Goal: Task Accomplishment & Management: Complete application form

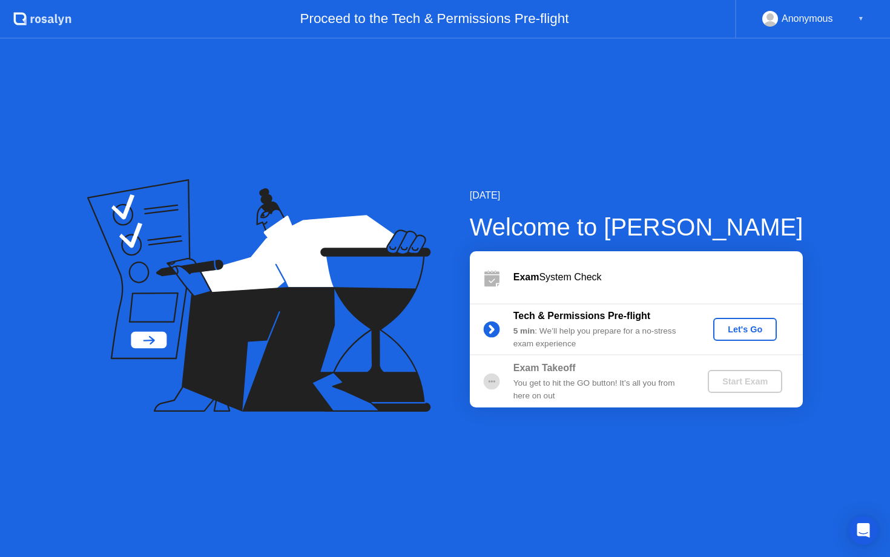
click at [743, 334] on div "Let's Go" at bounding box center [745, 330] width 54 height 10
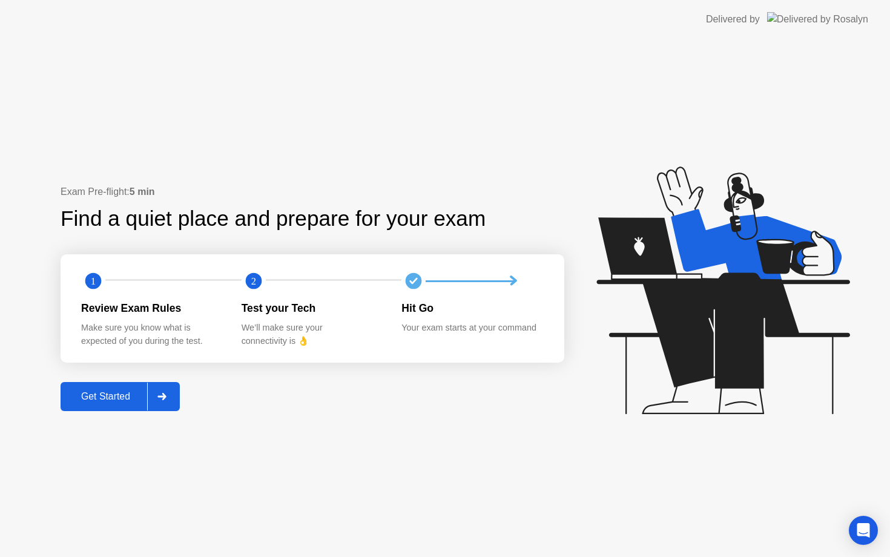
click at [126, 399] on div "Get Started" at bounding box center [105, 396] width 83 height 11
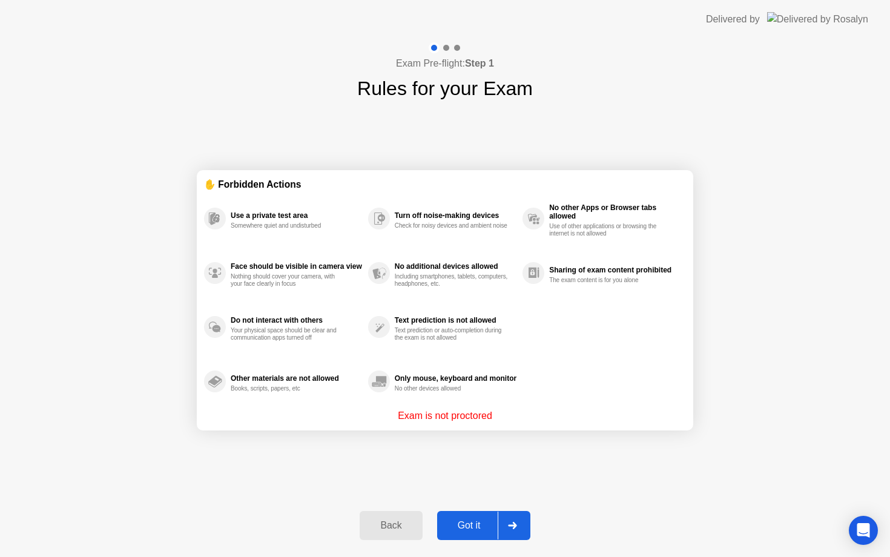
click at [470, 522] on div "Got it" at bounding box center [469, 525] width 57 height 11
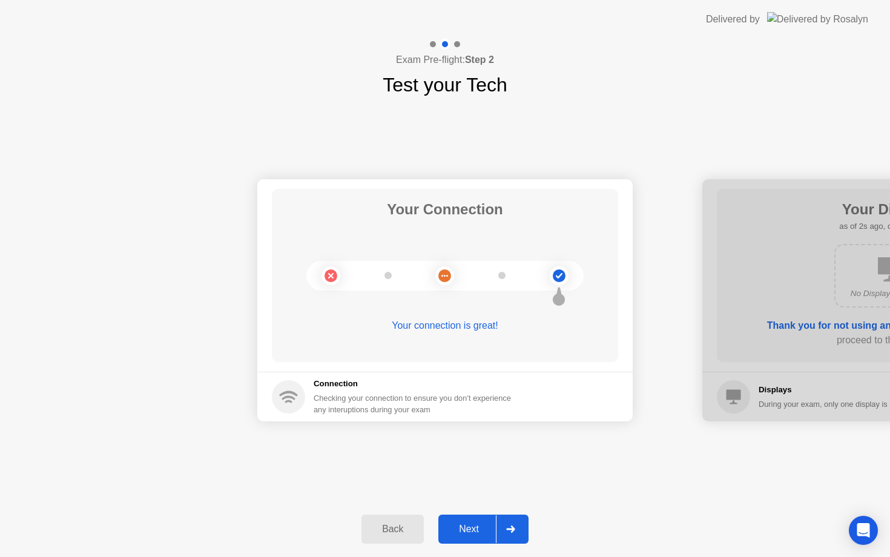
click at [461, 538] on button "Next" at bounding box center [483, 529] width 90 height 29
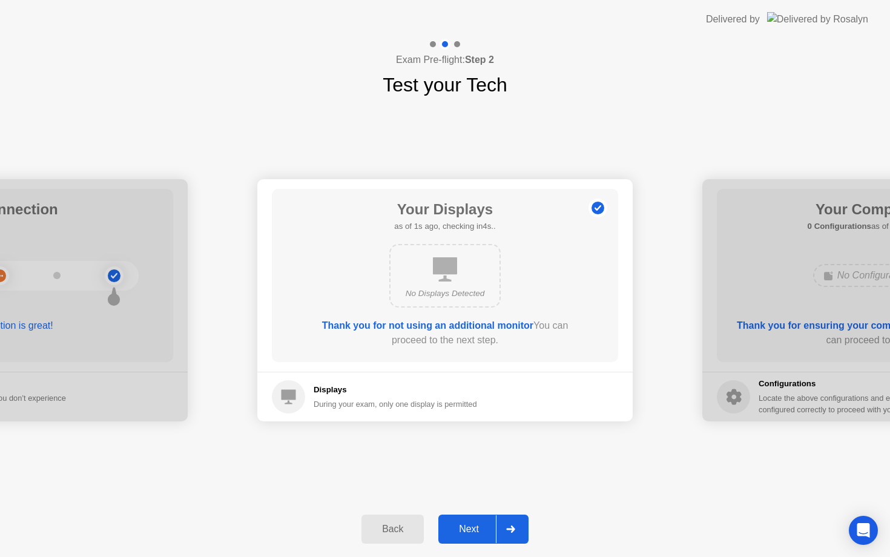
click at [486, 527] on div "Next" at bounding box center [469, 529] width 54 height 11
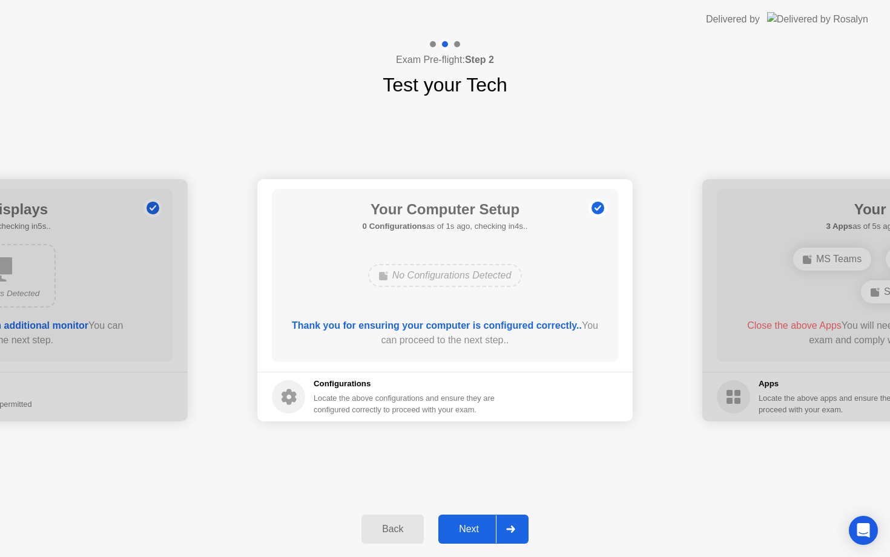
click at [486, 527] on div "Next" at bounding box center [469, 529] width 54 height 11
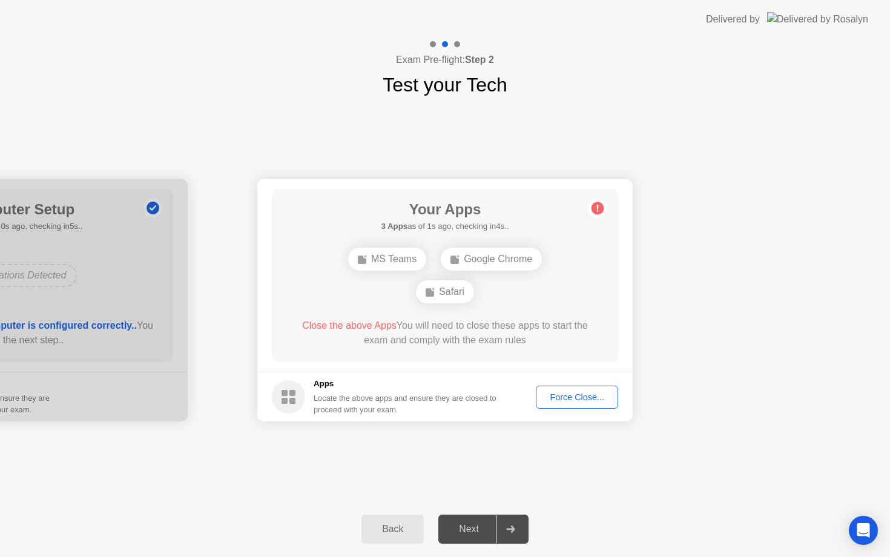
click at [394, 531] on div "Back" at bounding box center [392, 529] width 55 height 11
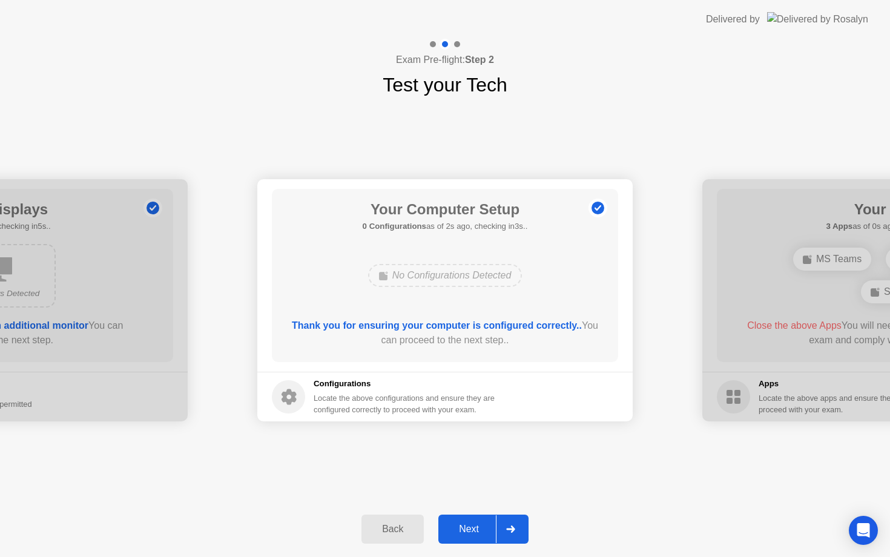
click at [289, 392] on icon at bounding box center [289, 397] width 15 height 16
click at [341, 391] on div "Configurations Locate the above configurations and ensure they are configured c…" at bounding box center [405, 397] width 183 height 38
click at [384, 528] on div "Back" at bounding box center [392, 529] width 55 height 11
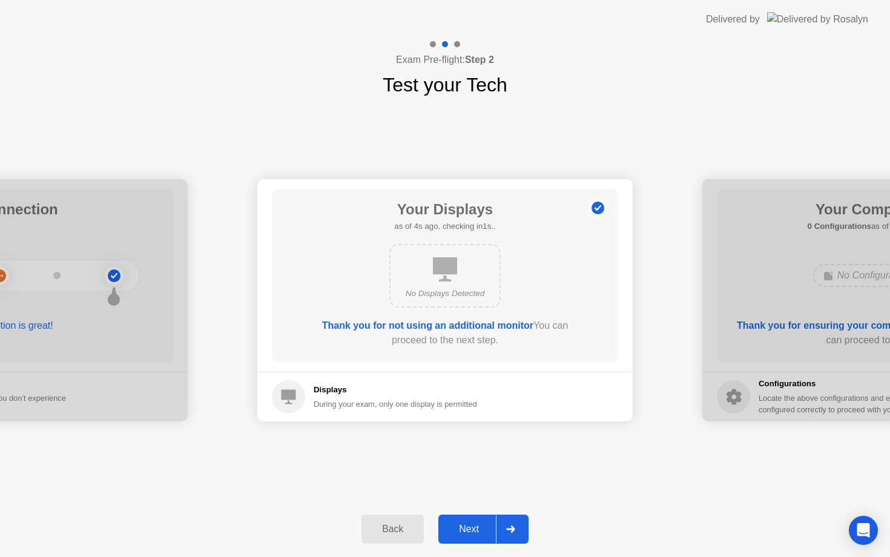
click at [474, 533] on div "Next" at bounding box center [469, 529] width 54 height 11
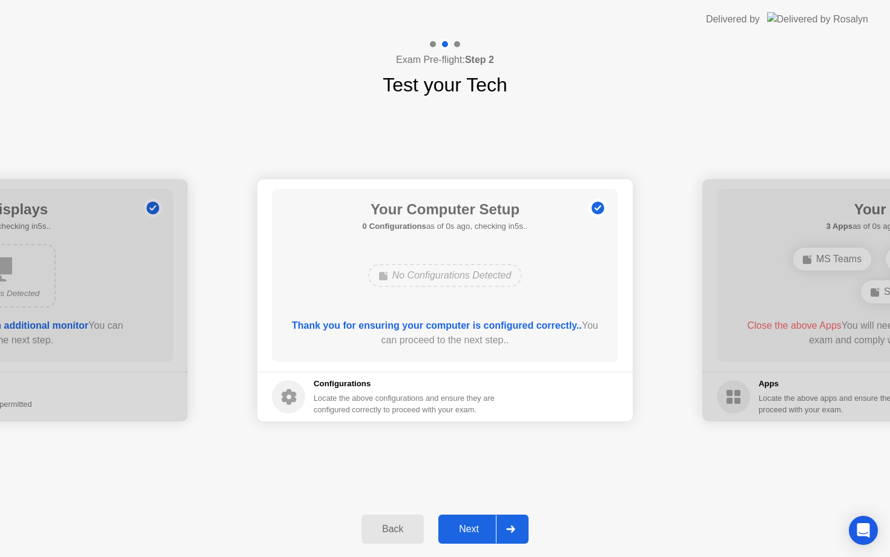
click at [340, 383] on h5 "Configurations" at bounding box center [405, 384] width 183 height 12
click at [343, 320] on b "Thank you for ensuring your computer is configured correctly.." at bounding box center [437, 325] width 290 height 10
click at [489, 532] on div "Next" at bounding box center [469, 529] width 54 height 11
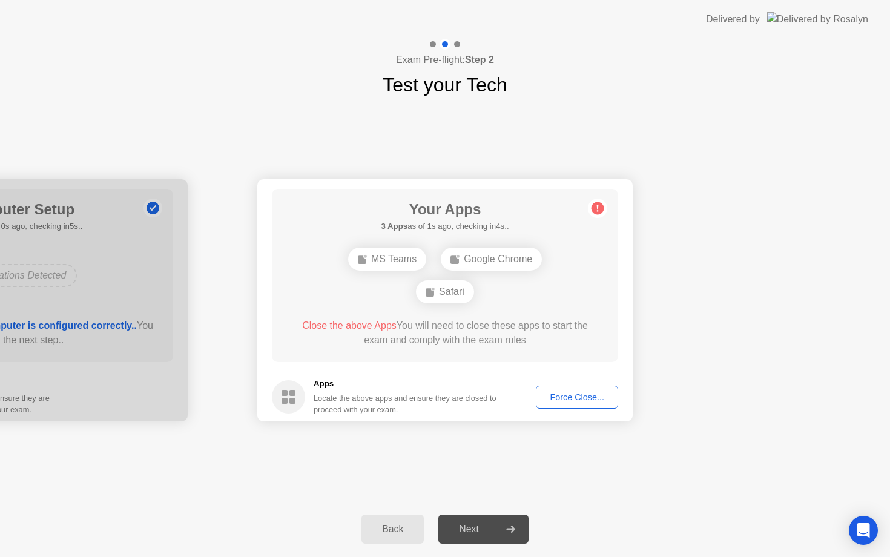
click at [384, 524] on div "Back" at bounding box center [392, 529] width 55 height 11
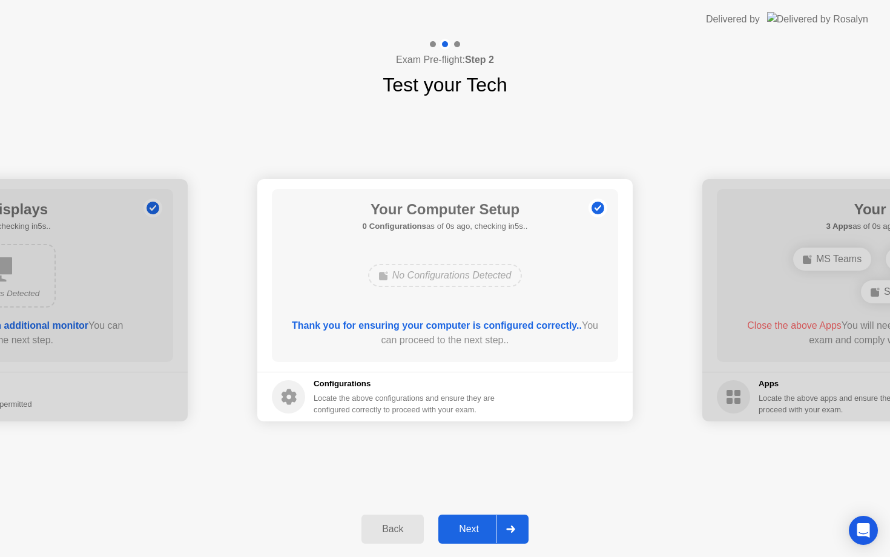
click at [470, 531] on div "Next" at bounding box center [469, 529] width 54 height 11
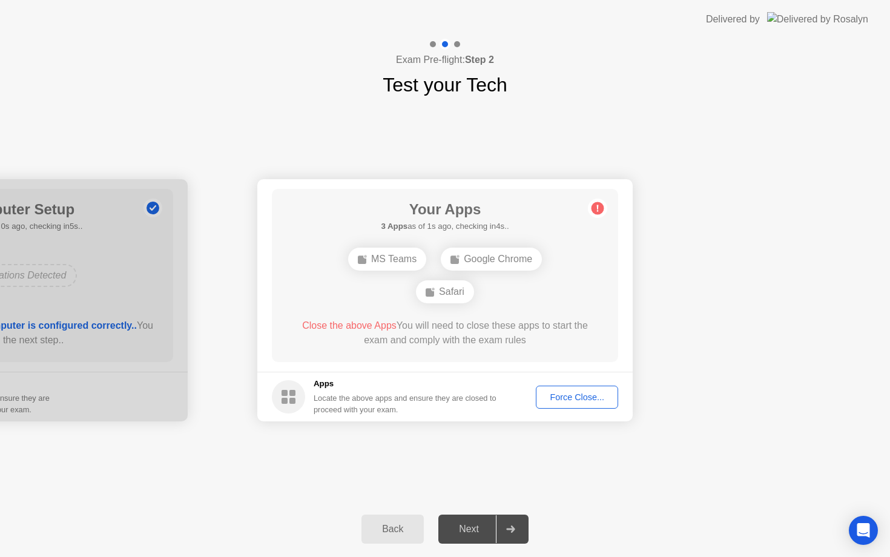
click at [594, 203] on circle at bounding box center [598, 208] width 13 height 13
click at [564, 399] on div "Force Close..." at bounding box center [577, 397] width 74 height 10
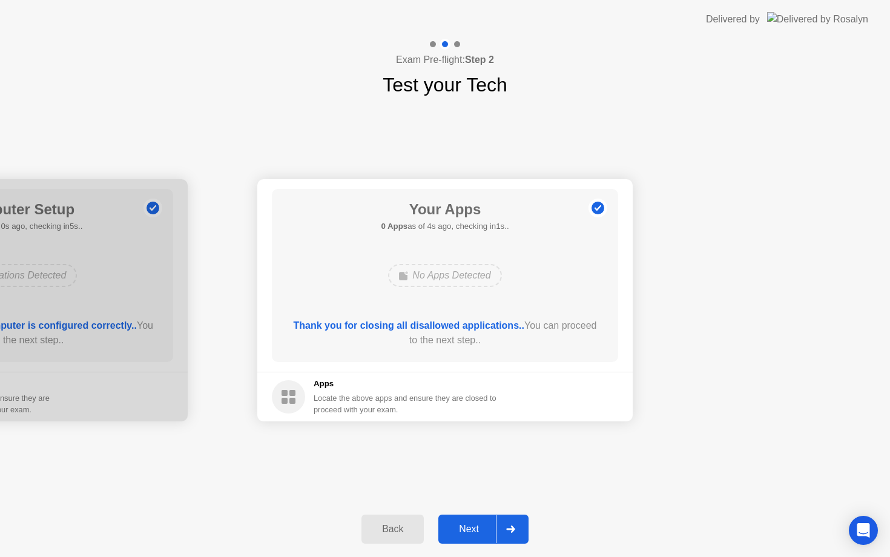
click at [489, 535] on div "Next" at bounding box center [469, 529] width 54 height 11
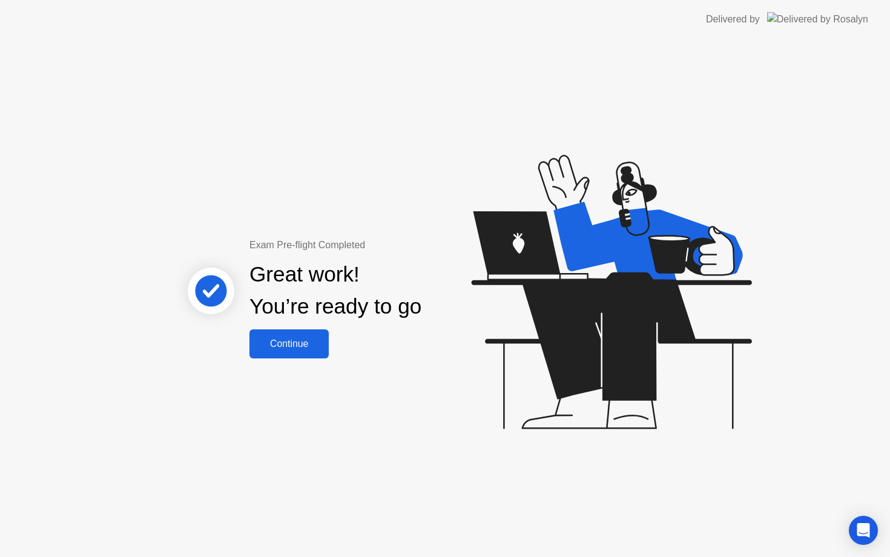
click at [279, 338] on div "Continue" at bounding box center [289, 343] width 72 height 11
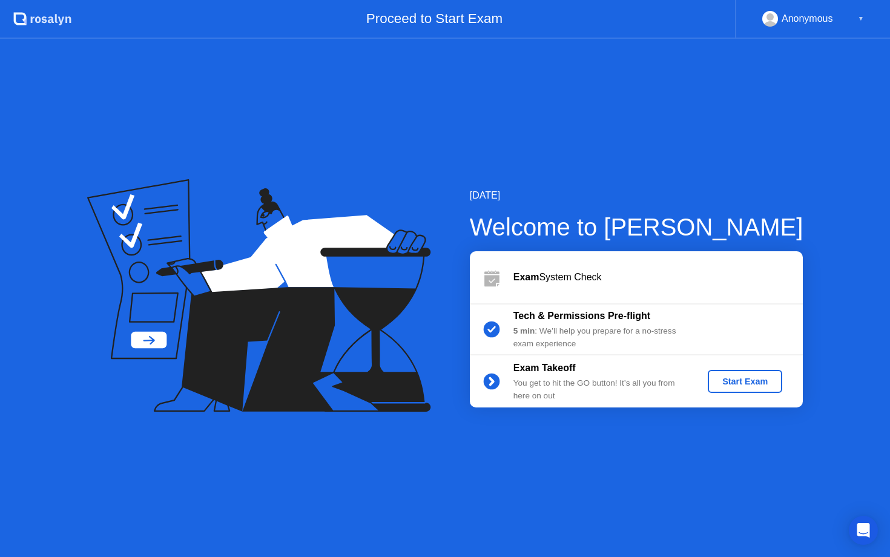
click at [729, 381] on div "Start Exam" at bounding box center [745, 382] width 65 height 10
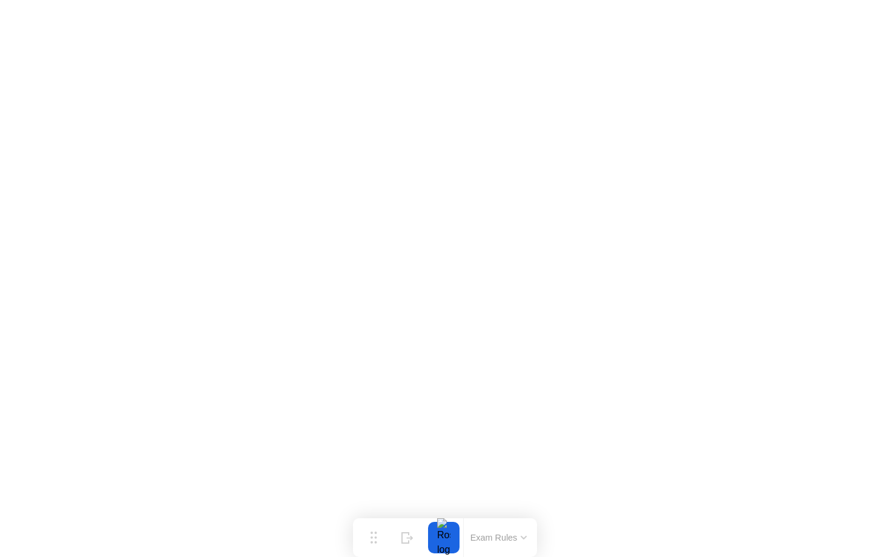
click at [438, 545] on div at bounding box center [443, 537] width 25 height 31
click at [511, 549] on div "Exam Rules" at bounding box center [498, 537] width 70 height 39
